Goal: Transaction & Acquisition: Purchase product/service

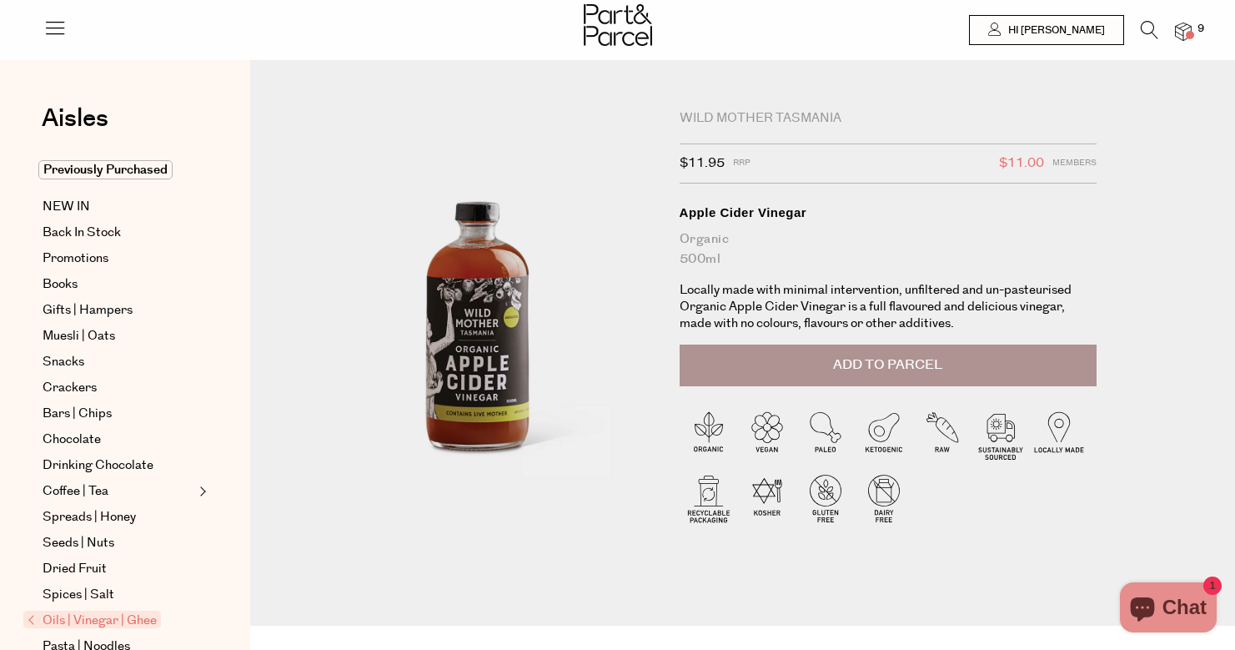
click at [1183, 36] on img at bounding box center [1183, 32] width 17 height 19
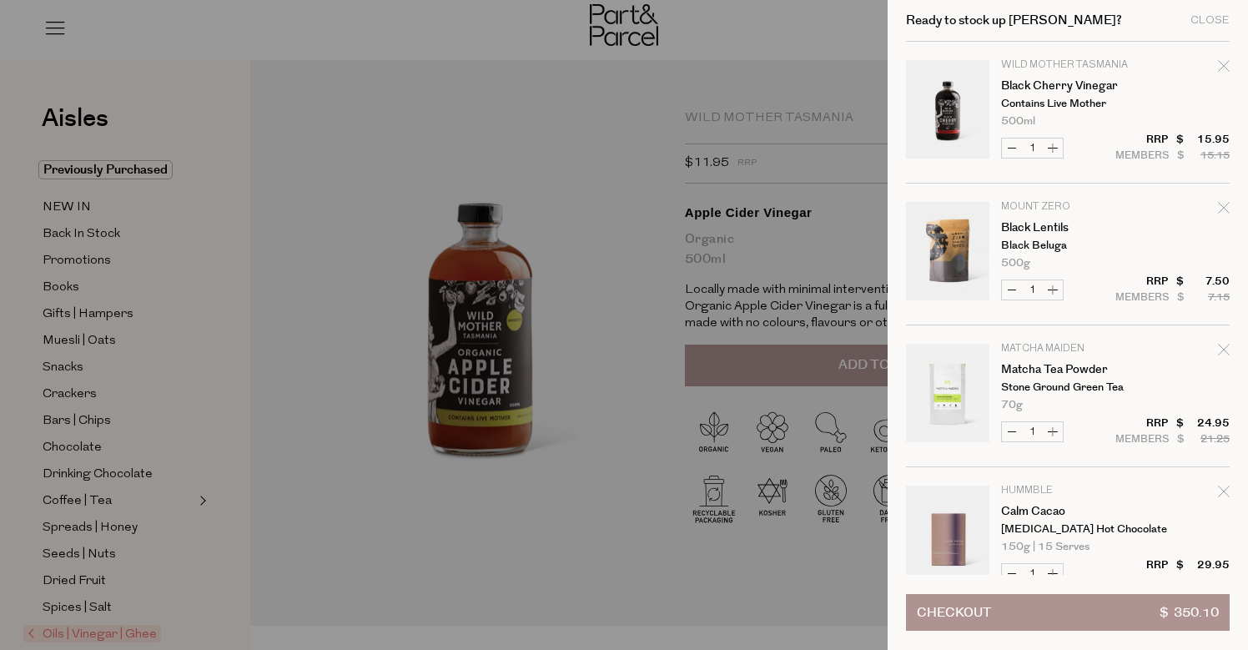
scroll to position [747, 0]
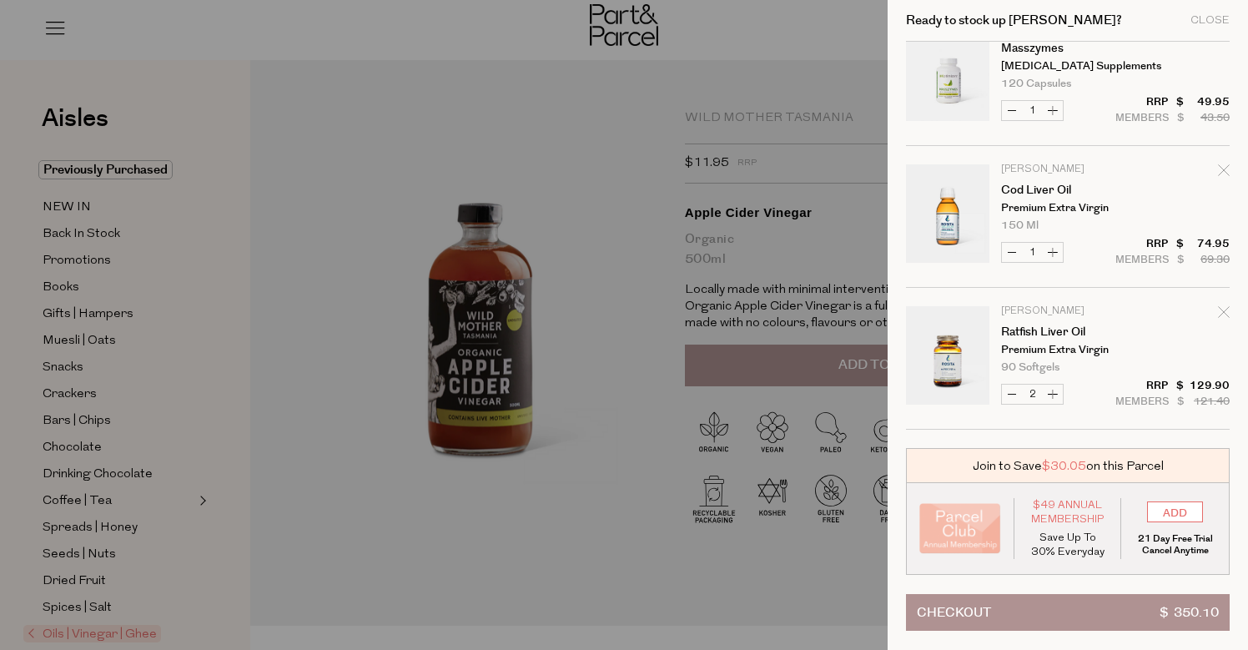
click at [1011, 399] on button "Decrease Ratfish Liver Oil" at bounding box center [1012, 394] width 20 height 19
type input "1"
click at [1224, 314] on icon "Remove Ratfish Liver Oil" at bounding box center [1224, 312] width 12 height 12
type input "Add Membership"
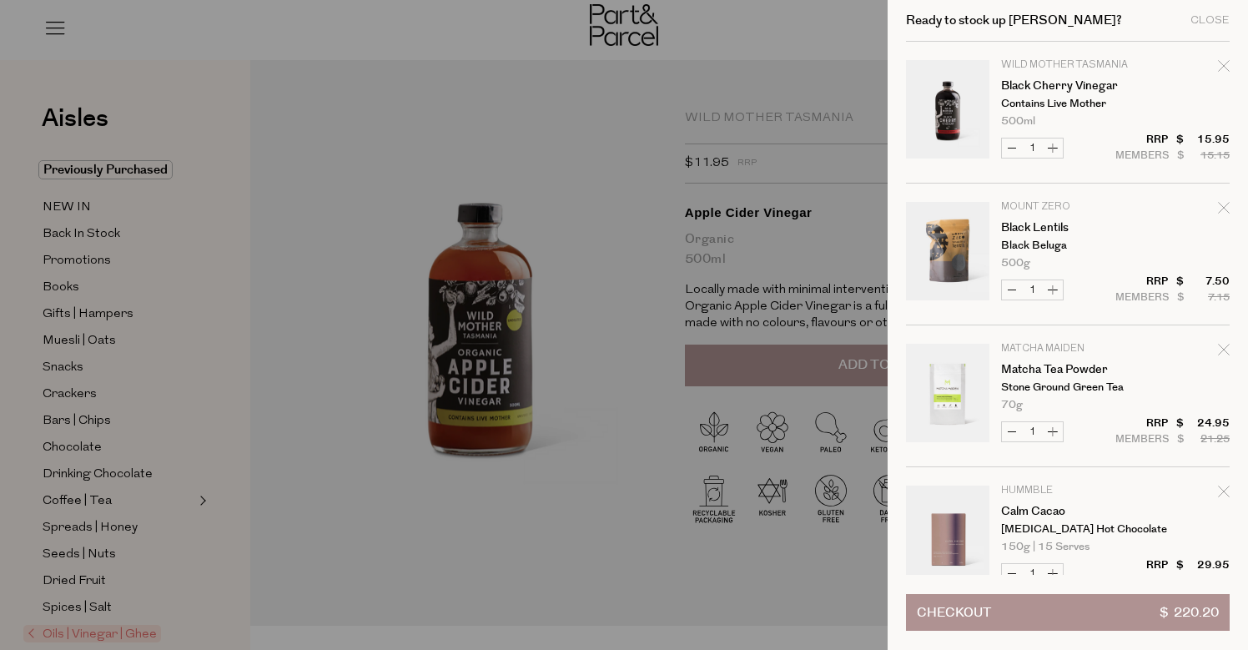
click at [1221, 353] on icon "Remove Matcha Tea Powder" at bounding box center [1224, 350] width 12 height 12
type input "Add Membership"
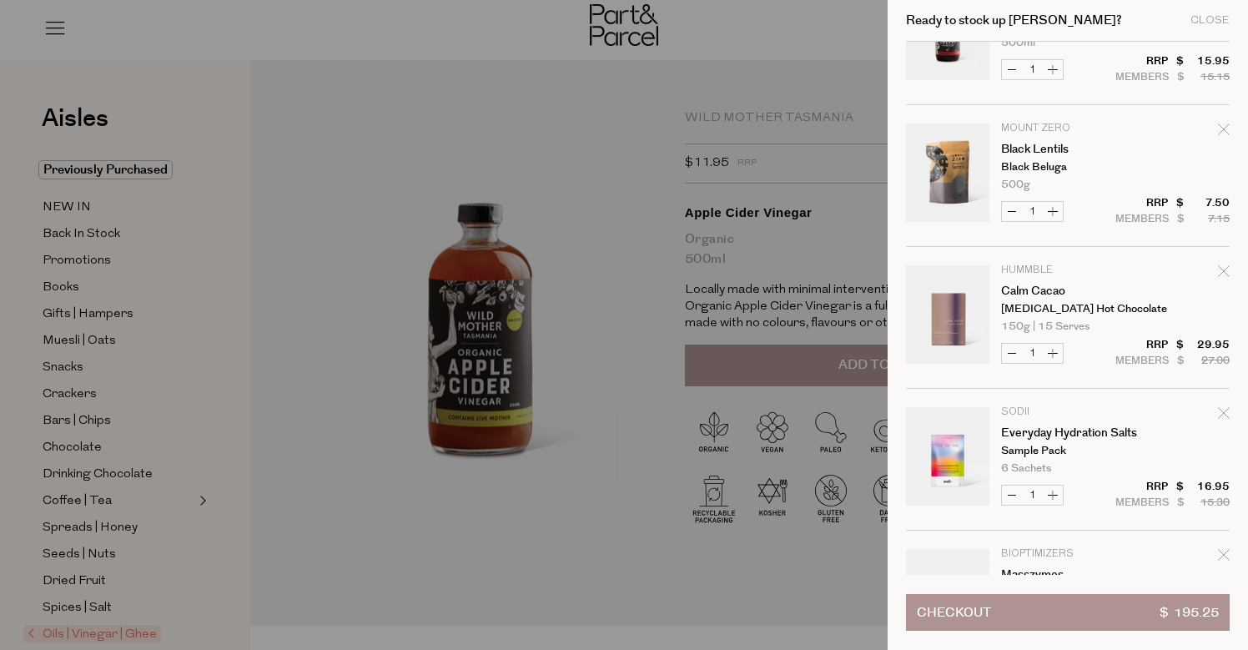
scroll to position [288, 0]
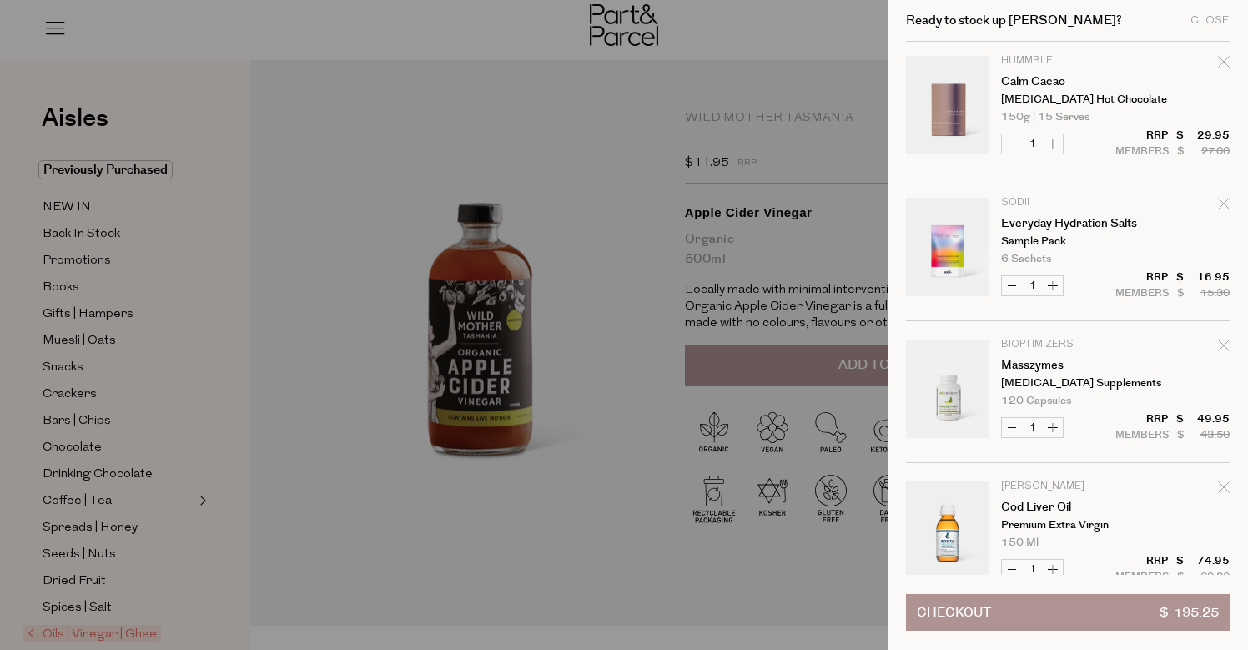
click at [1218, 204] on icon "Remove Everyday Hydration Salts" at bounding box center [1224, 204] width 12 height 12
type input "Add Membership"
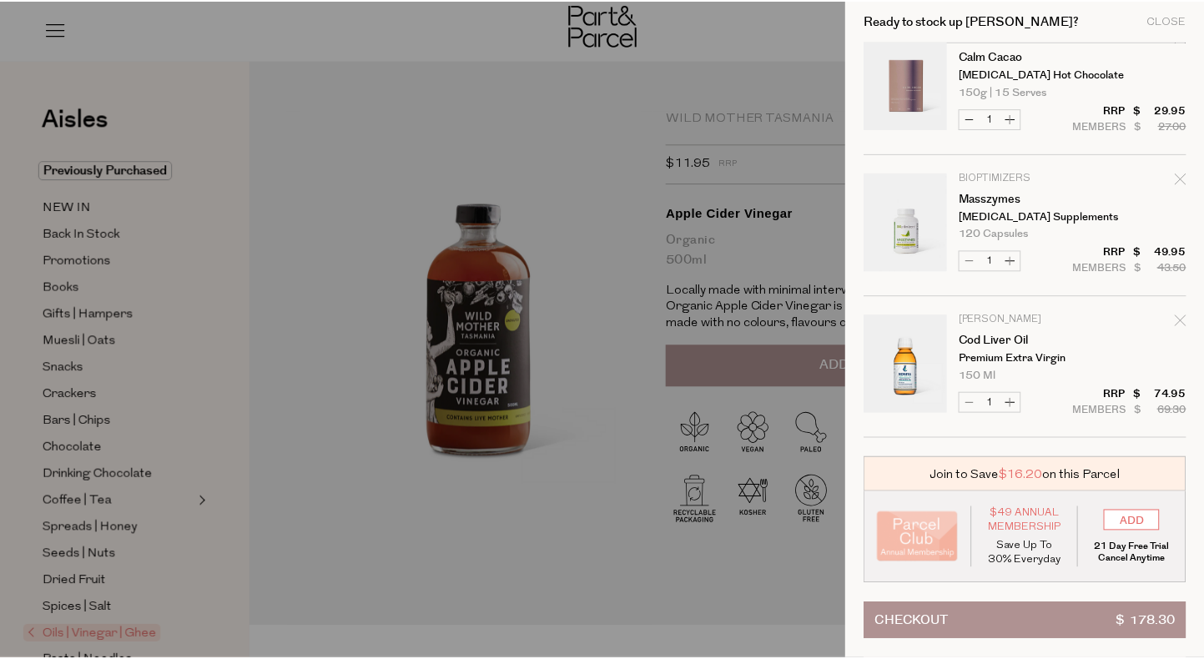
scroll to position [312, 0]
